Goal: Task Accomplishment & Management: Use online tool/utility

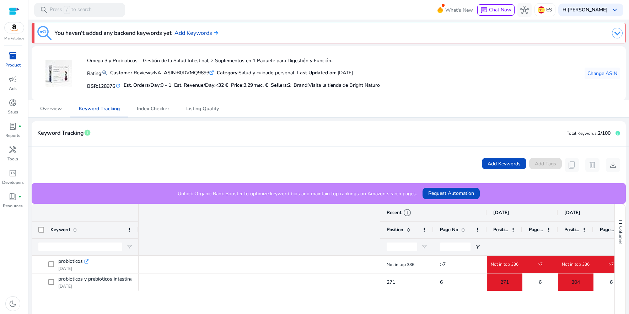
scroll to position [0, 313]
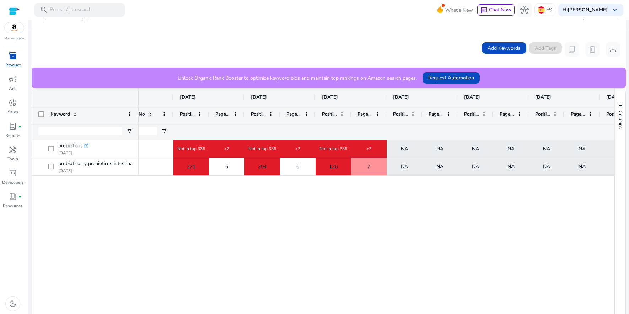
scroll to position [116, 0]
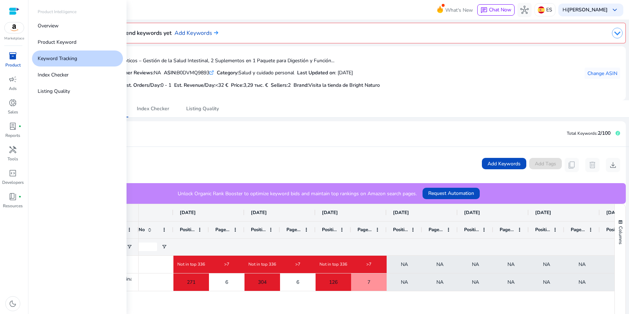
click at [13, 55] on span "inventory_2" at bounding box center [13, 55] width 9 height 9
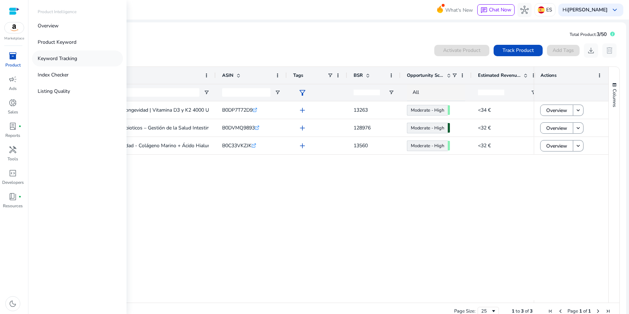
click at [56, 60] on p "Keyword Tracking" at bounding box center [57, 58] width 39 height 7
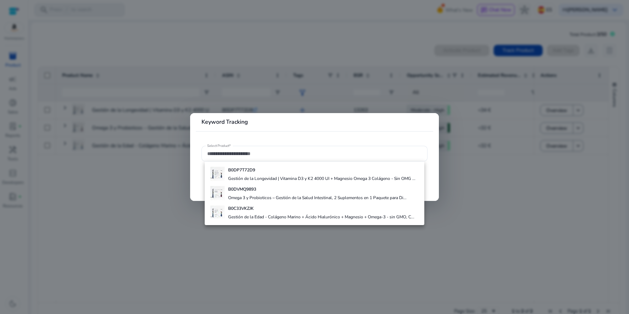
click at [278, 133] on mat-card "Keyword Tracking Select Product*" at bounding box center [314, 157] width 249 height 88
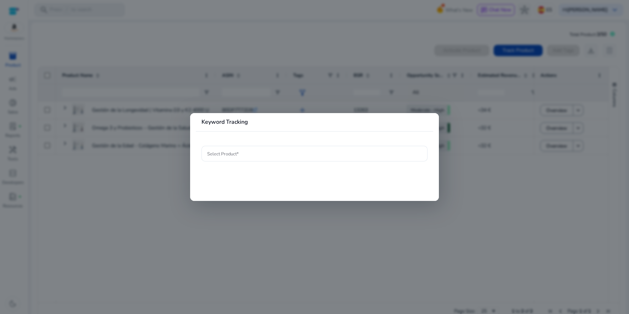
click at [484, 174] on div at bounding box center [314, 157] width 629 height 314
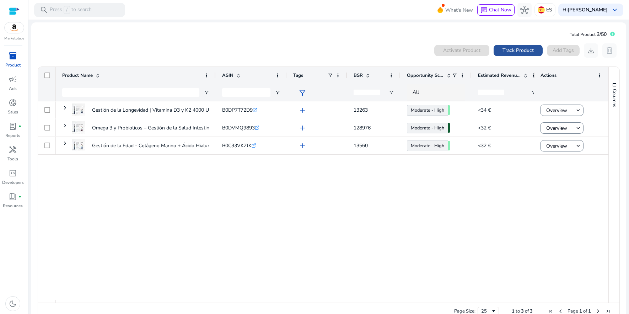
click at [515, 49] on span "Track Product" at bounding box center [517, 50] width 31 height 7
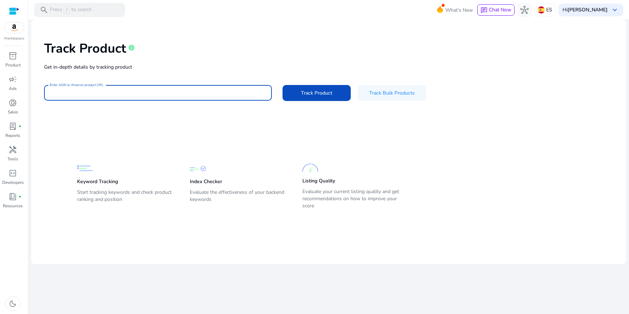
click at [194, 93] on input "Enter ASIN or Amazon product URL" at bounding box center [158, 93] width 216 height 8
paste input "**********"
drag, startPoint x: 87, startPoint y: 90, endPoint x: 38, endPoint y: 92, distance: 49.4
click at [38, 91] on div "**********" at bounding box center [328, 70] width 583 height 90
paste input
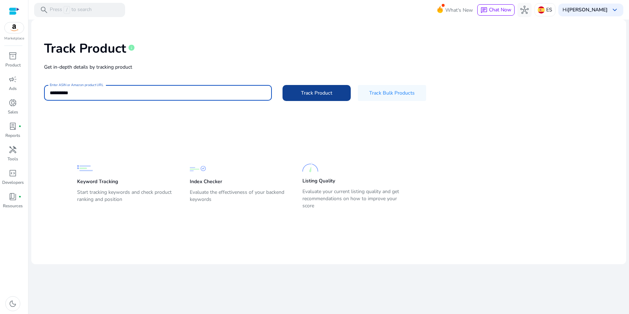
type input "**********"
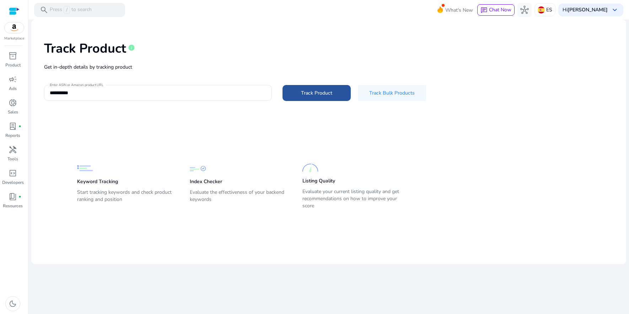
click at [313, 92] on span "Track Product" at bounding box center [316, 92] width 31 height 7
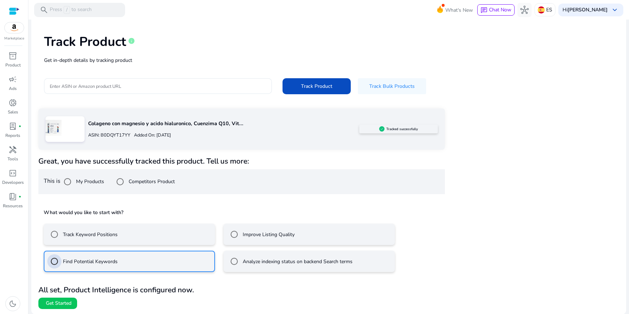
scroll to position [6, 0]
click at [61, 302] on span "Get Started" at bounding box center [59, 303] width 26 height 7
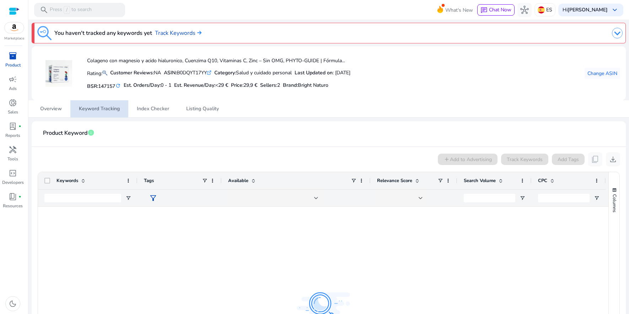
click at [91, 104] on span "Keyword Tracking" at bounding box center [99, 108] width 41 height 17
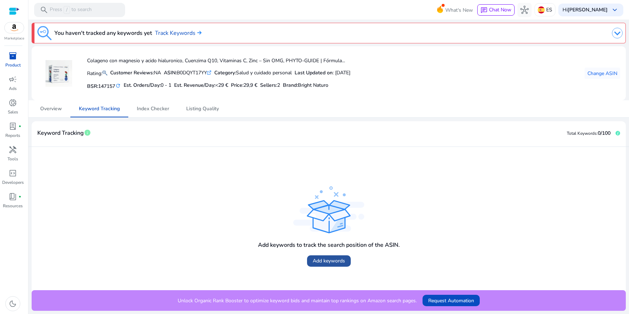
click at [331, 256] on span at bounding box center [329, 260] width 44 height 17
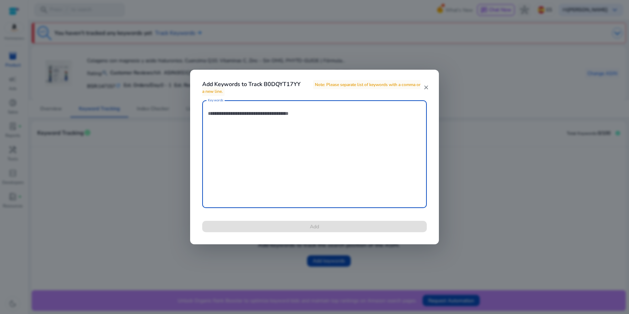
click at [282, 196] on textarea "Keywords" at bounding box center [314, 154] width 213 height 101
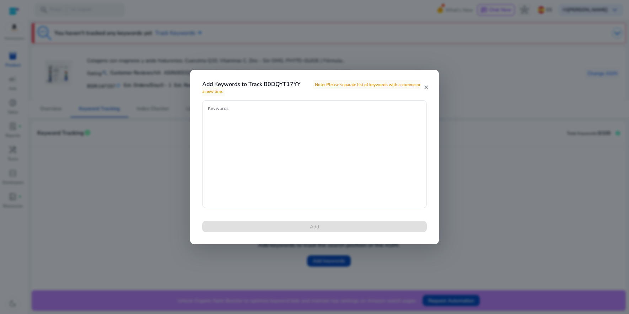
click at [426, 88] on mat-icon "close" at bounding box center [426, 87] width 6 height 6
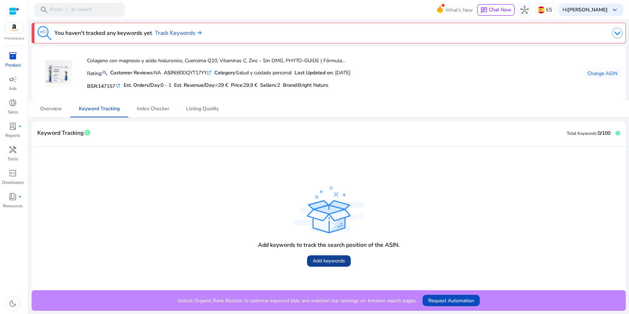
click at [336, 259] on span "Add keywords" at bounding box center [329, 260] width 32 height 7
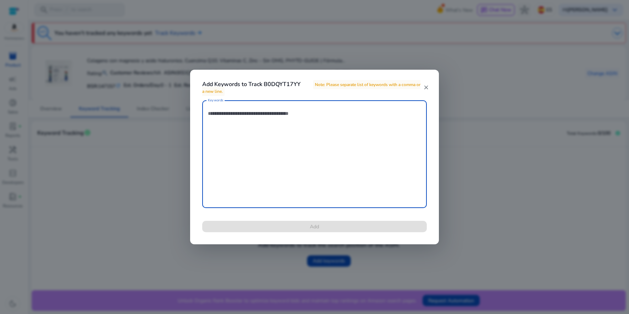
click at [265, 144] on textarea "Keywords" at bounding box center [314, 154] width 213 height 101
paste textarea "**********"
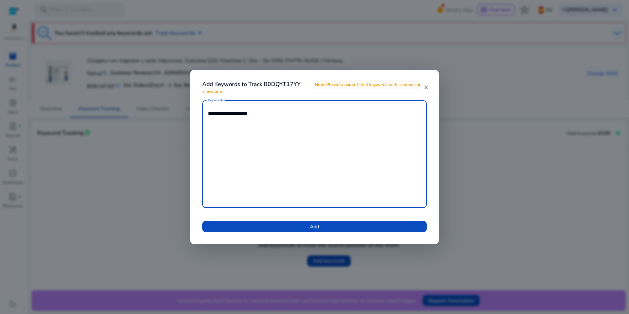
paste textarea "**********"
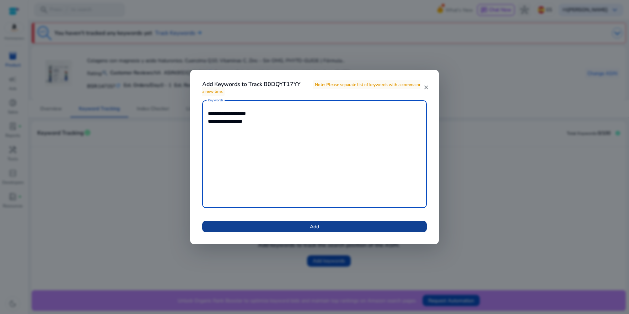
type textarea "**********"
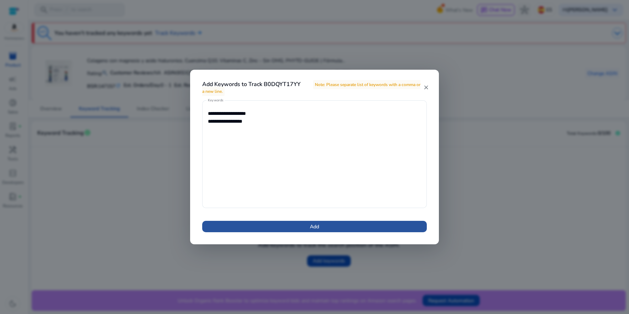
click at [314, 227] on span "Add" at bounding box center [314, 226] width 9 height 7
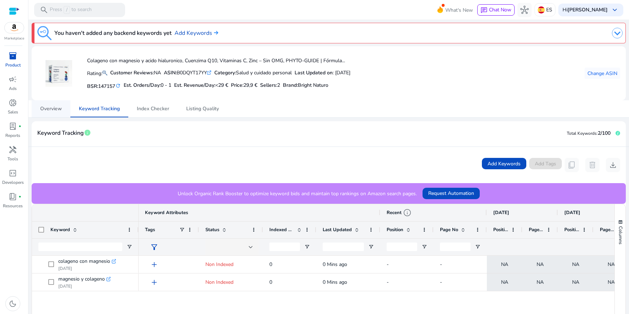
click at [51, 110] on span "Overview" at bounding box center [51, 108] width 22 height 5
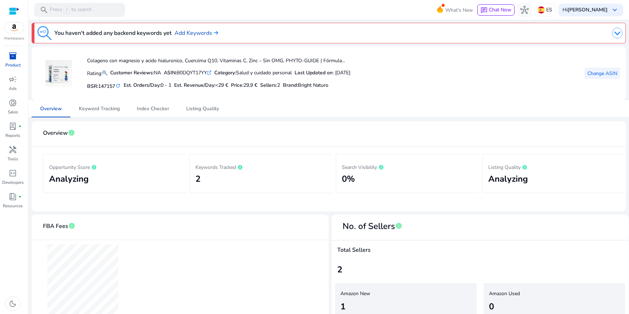
click at [602, 76] on span "Change ASIN" at bounding box center [602, 73] width 30 height 7
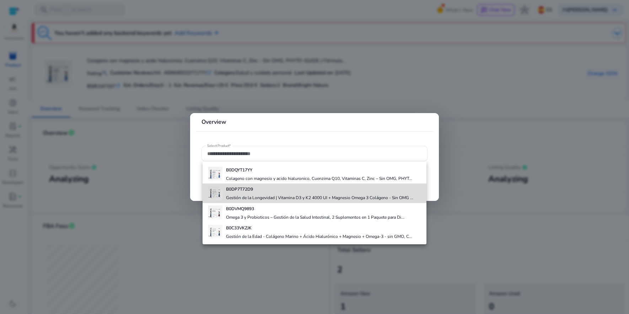
click at [273, 198] on h4 "Gestión de la Longevidad | Vitamina D3 y K2 4000 UI + Magnesio Omega 3 Colágeno…" at bounding box center [319, 198] width 187 height 6
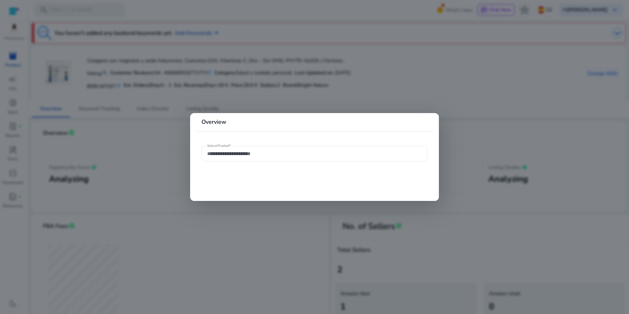
type input "**********"
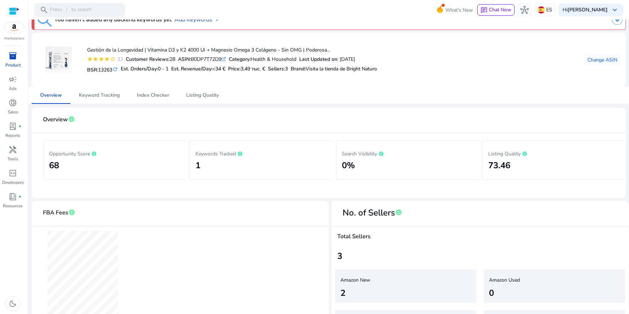
scroll to position [14, 0]
drag, startPoint x: 224, startPoint y: 153, endPoint x: 220, endPoint y: 155, distance: 4.2
click at [224, 153] on p "Keywords Tracked" at bounding box center [260, 152] width 131 height 9
click at [199, 167] on h2 "1" at bounding box center [260, 165] width 131 height 10
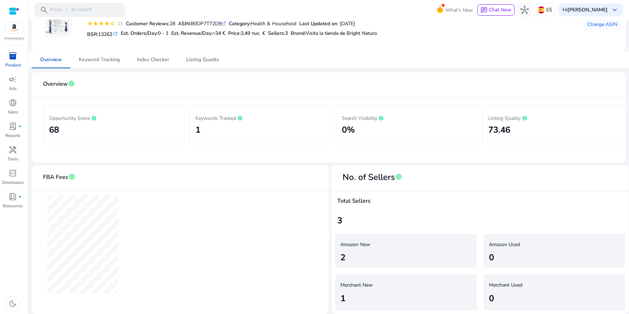
scroll to position [49, 0]
click at [94, 61] on span "Keyword Tracking" at bounding box center [99, 60] width 41 height 5
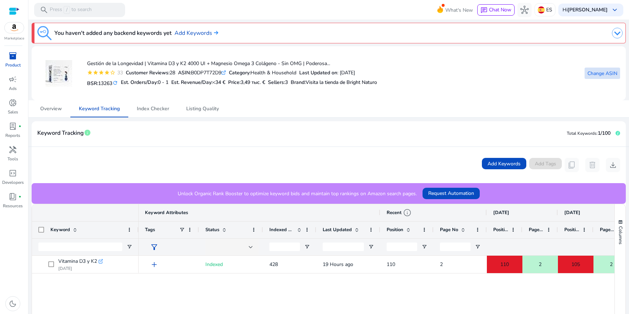
click at [591, 72] on span "Change ASIN" at bounding box center [602, 73] width 30 height 7
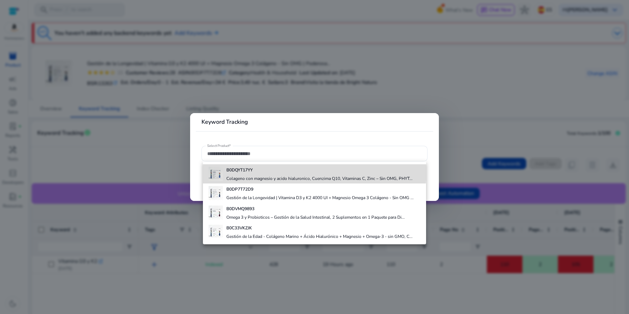
click at [246, 169] on b "B0DQYT17YY" at bounding box center [239, 170] width 26 height 6
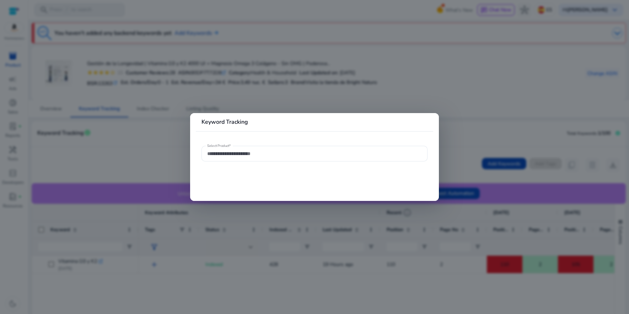
type input "**********"
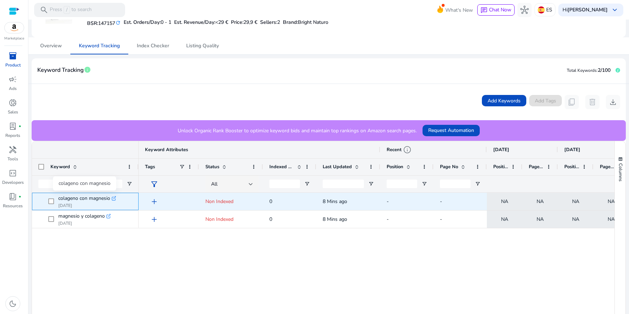
drag, startPoint x: 58, startPoint y: 197, endPoint x: 109, endPoint y: 199, distance: 51.5
click at [109, 199] on span "colageno con magnesio .st0{fill:#2c8af8} [DATE]" at bounding box center [90, 201] width 84 height 15
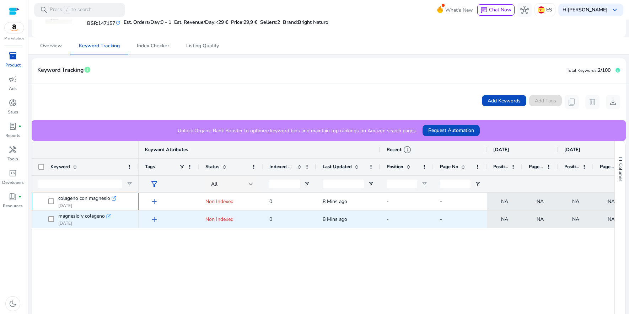
copy span "colageno con magnesio"
